Goal: Task Accomplishment & Management: Manage account settings

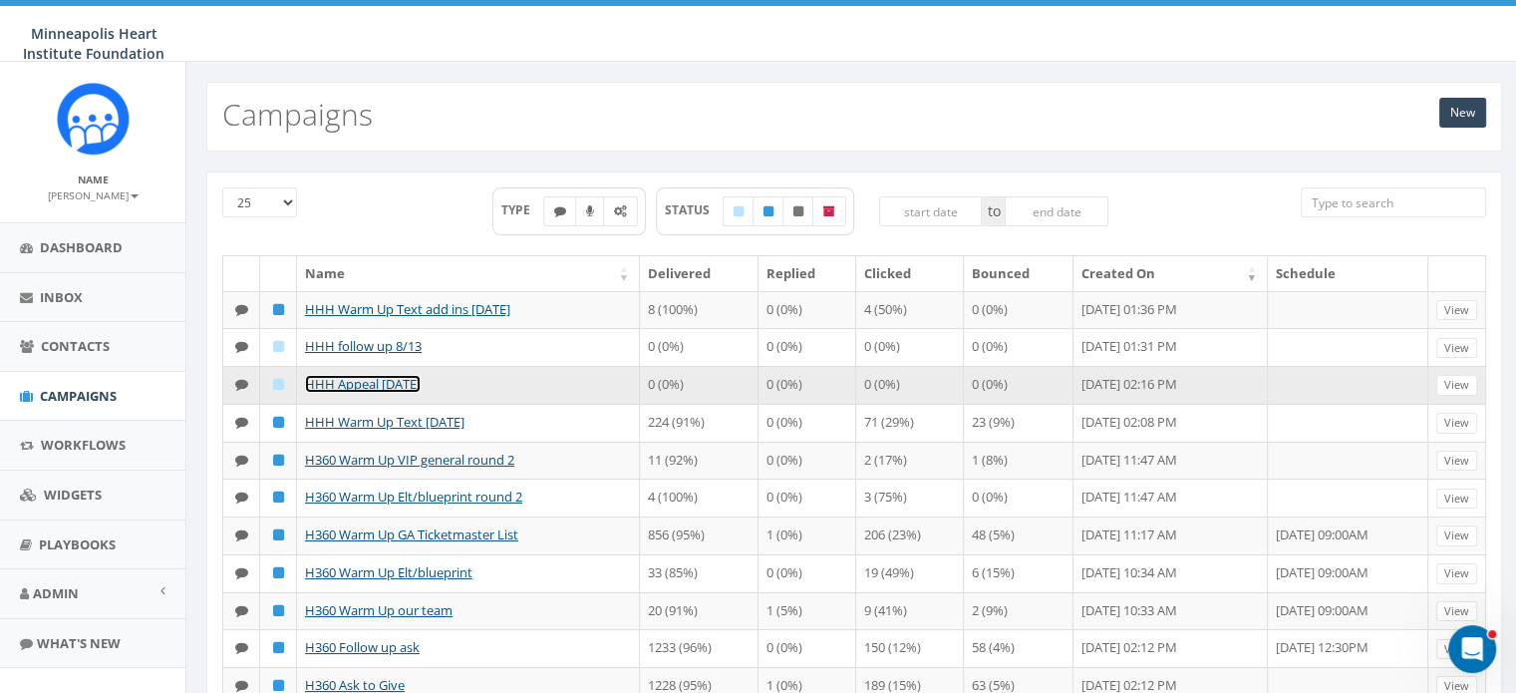
click at [359, 375] on link "HHH Appeal [DATE]" at bounding box center [363, 384] width 116 height 18
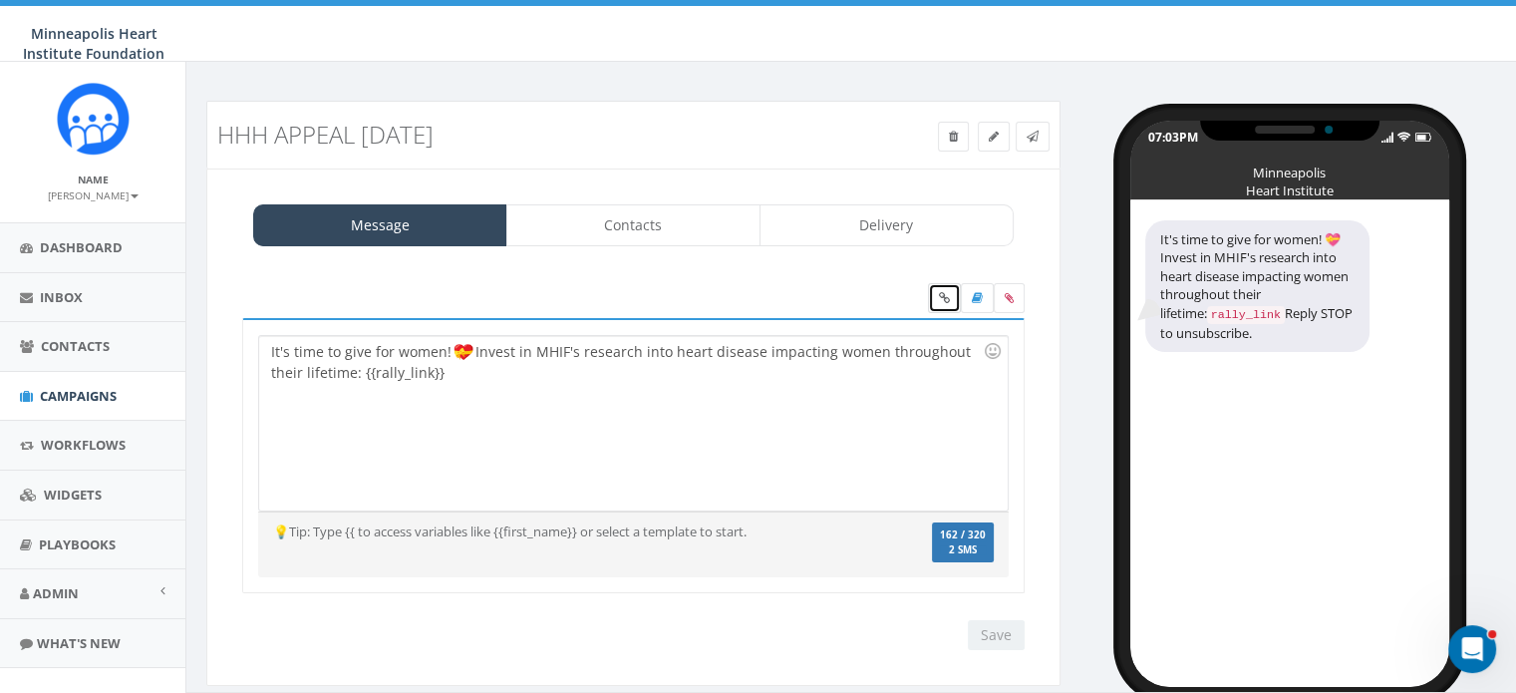
click at [949, 307] on link at bounding box center [944, 298] width 33 height 30
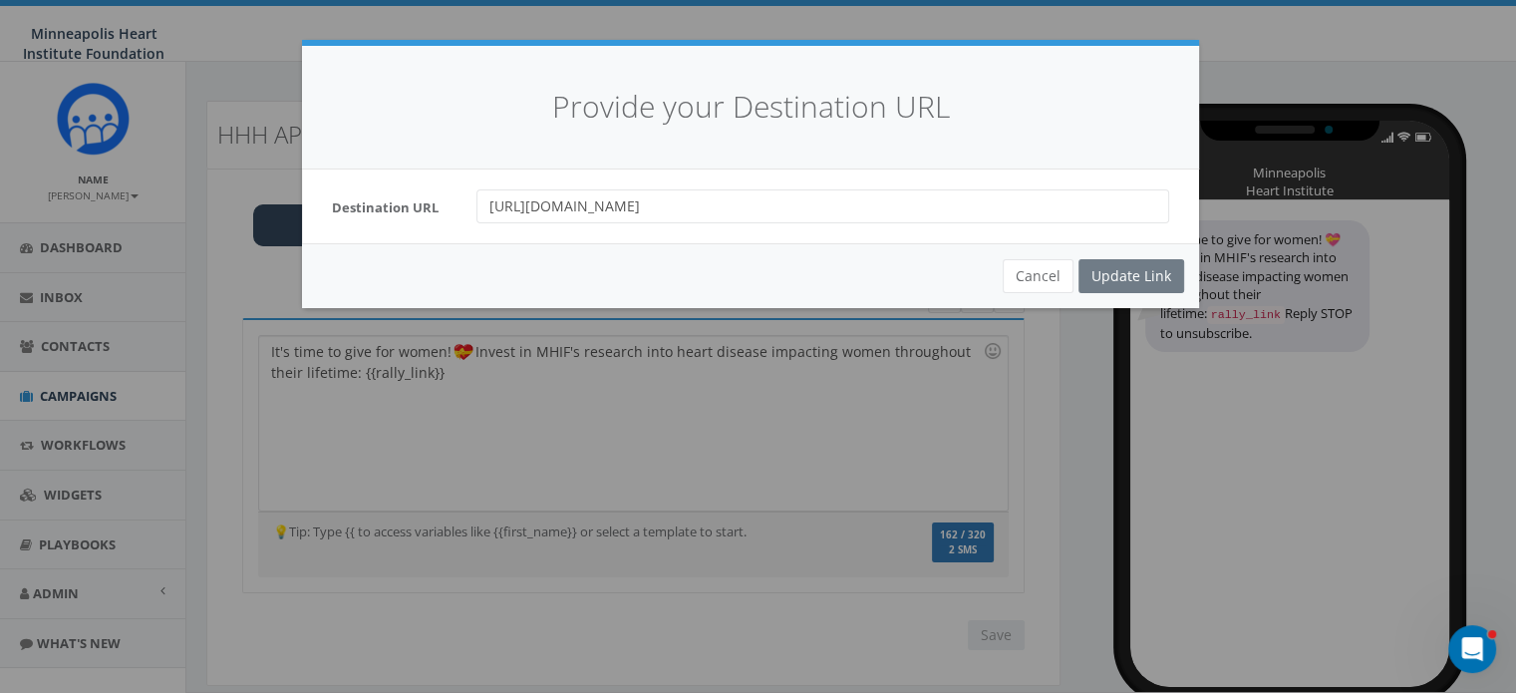
click at [978, 225] on div "Destination URL https://support.mplsheart.org/campaign/706663/donate?c_src=text…" at bounding box center [750, 206] width 897 height 74
drag, startPoint x: 968, startPoint y: 207, endPoint x: 305, endPoint y: 227, distance: 663.0
click at [305, 227] on div "Destination URL https://support.mplsheart.org/campaign/706663/donate?c_src=text…" at bounding box center [750, 206] width 897 height 74
click at [1040, 293] on div "Cancel Update Link" at bounding box center [750, 275] width 897 height 65
click at [1031, 275] on button "Cancel" at bounding box center [1038, 276] width 71 height 34
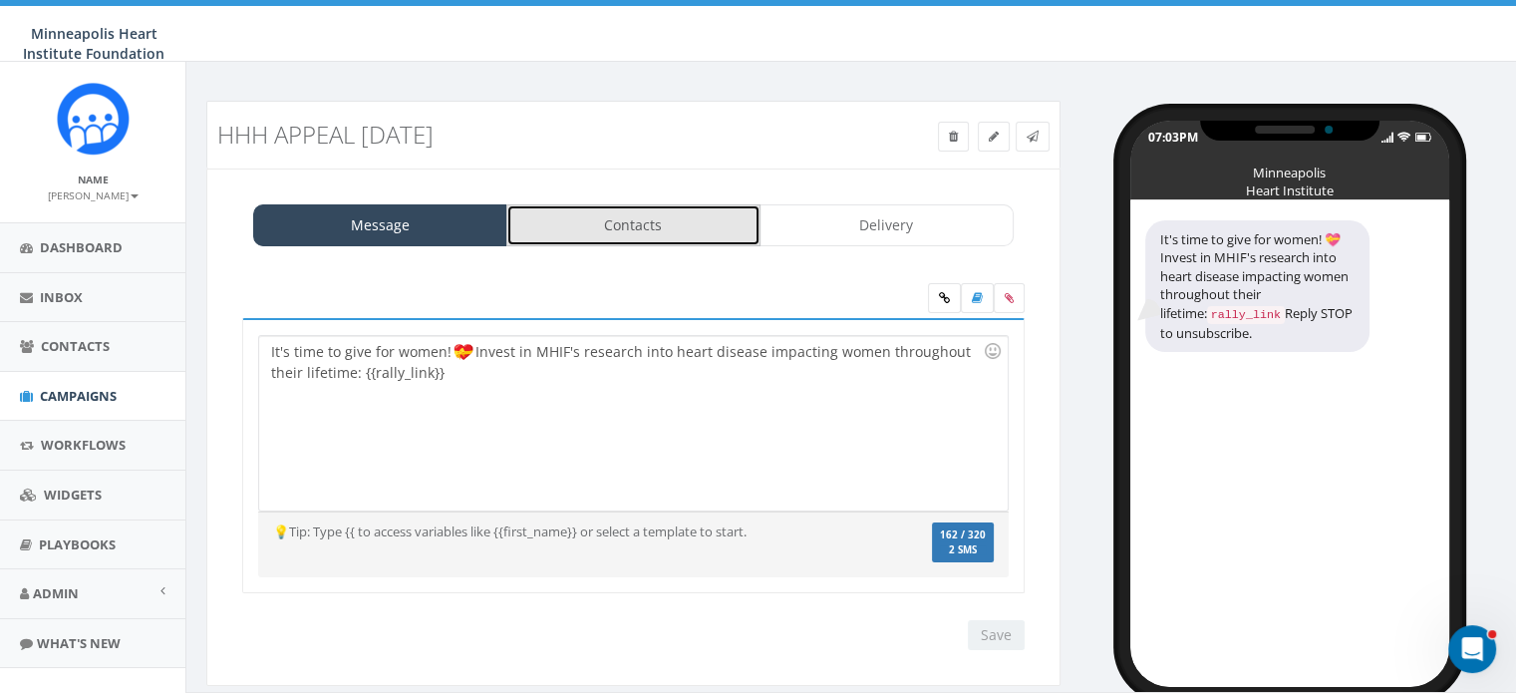
click at [624, 206] on link "Contacts" at bounding box center [633, 225] width 254 height 42
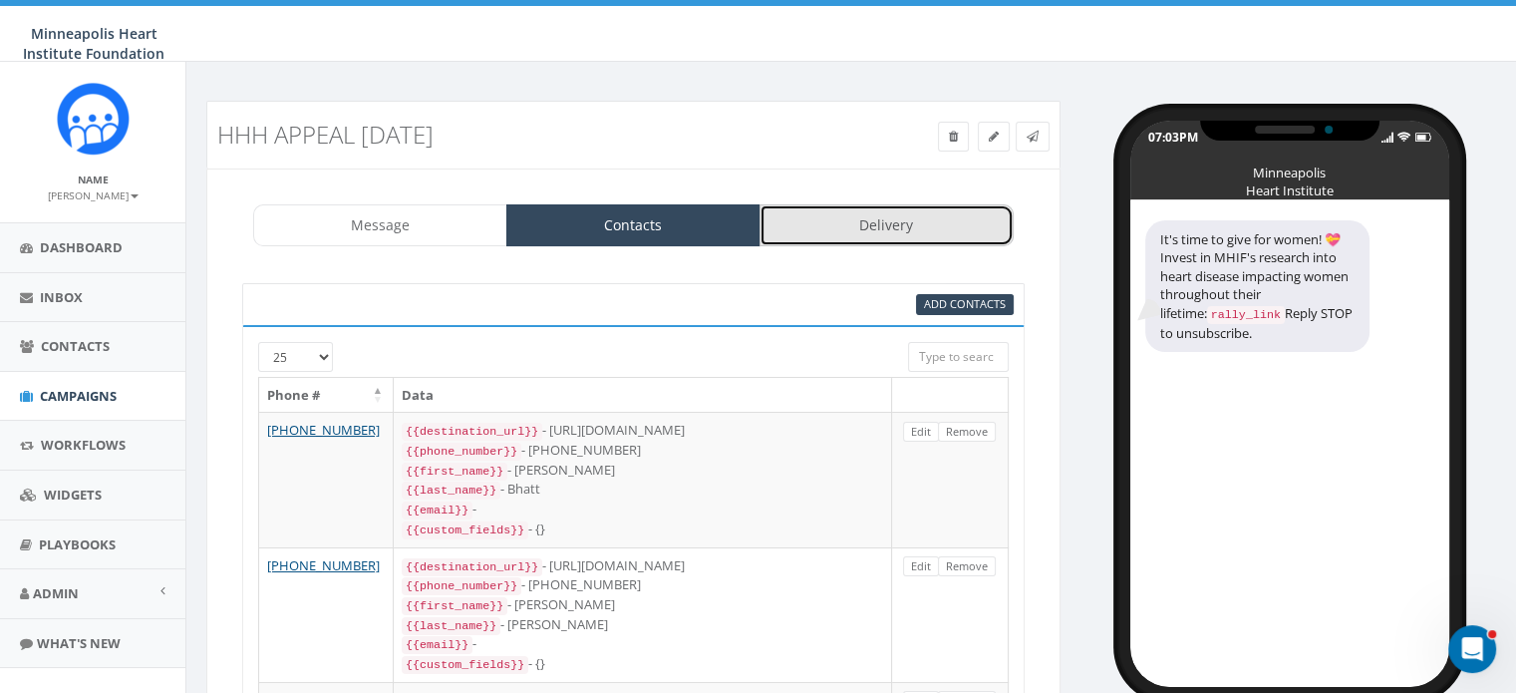
click at [825, 229] on link "Delivery" at bounding box center [886, 225] width 254 height 42
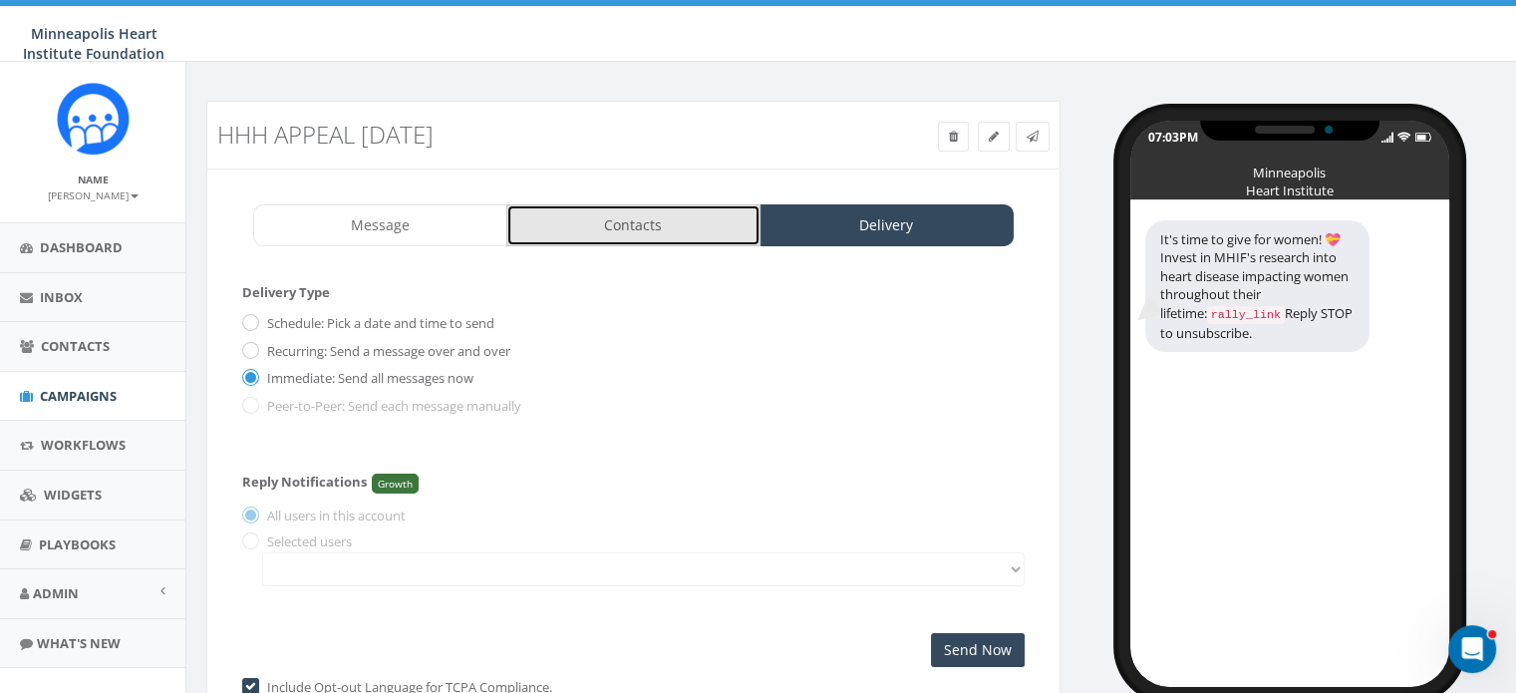
click at [632, 217] on link "Contacts" at bounding box center [633, 225] width 254 height 42
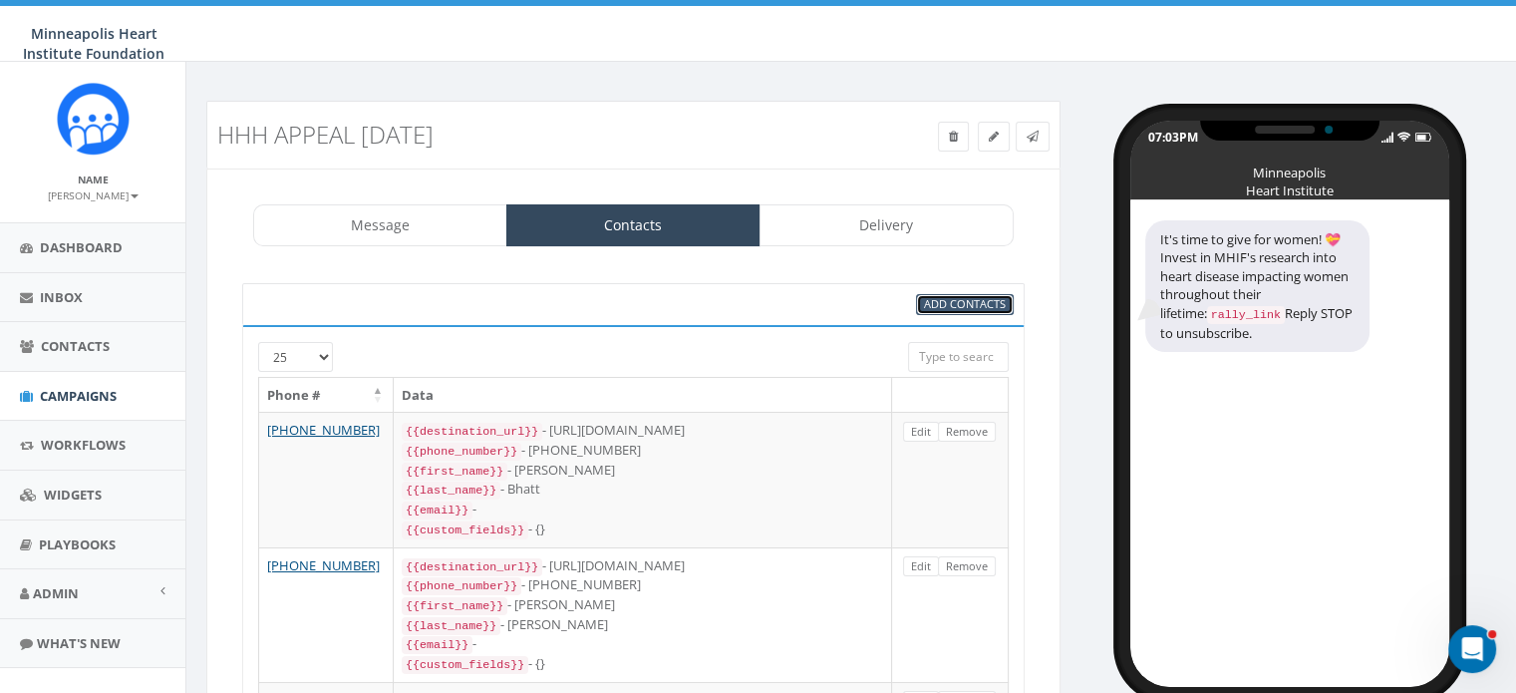
click at [946, 299] on span "Add Contacts" at bounding box center [965, 303] width 82 height 15
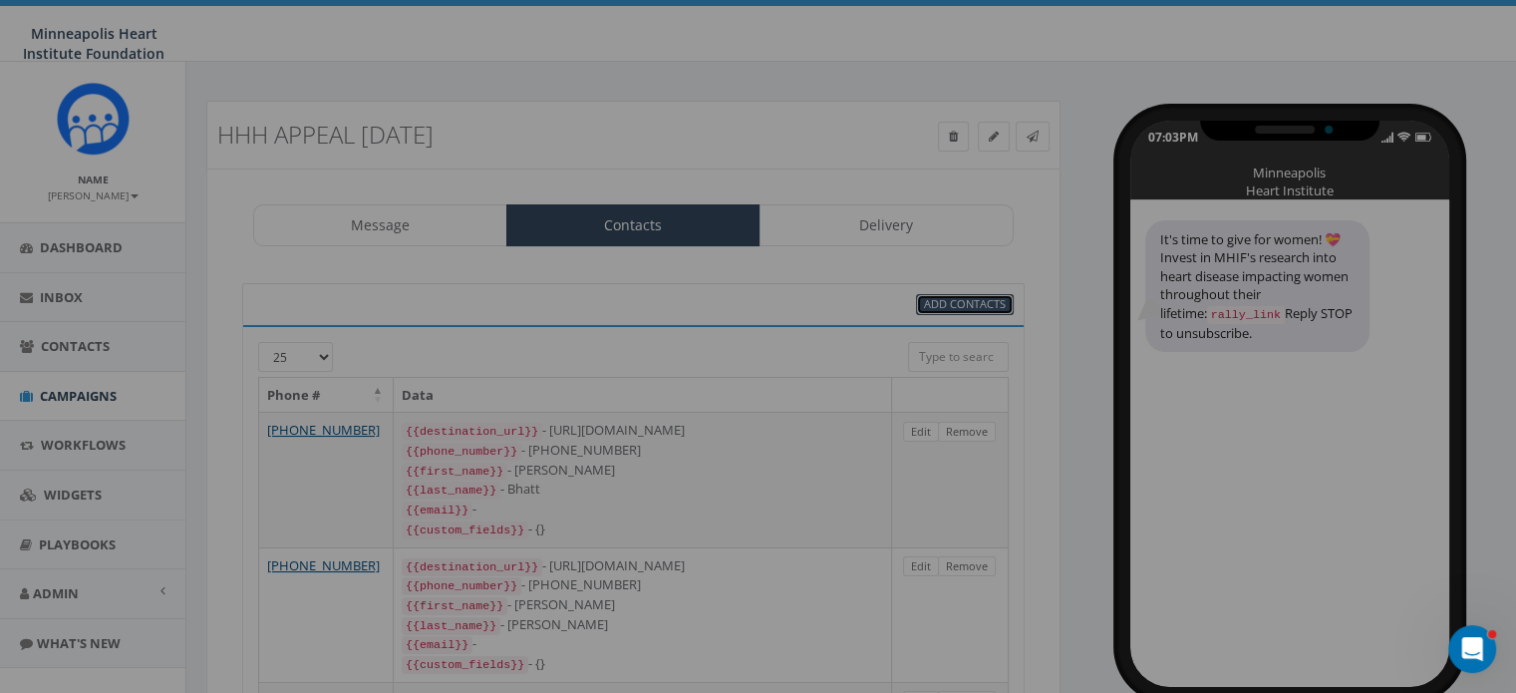
select select
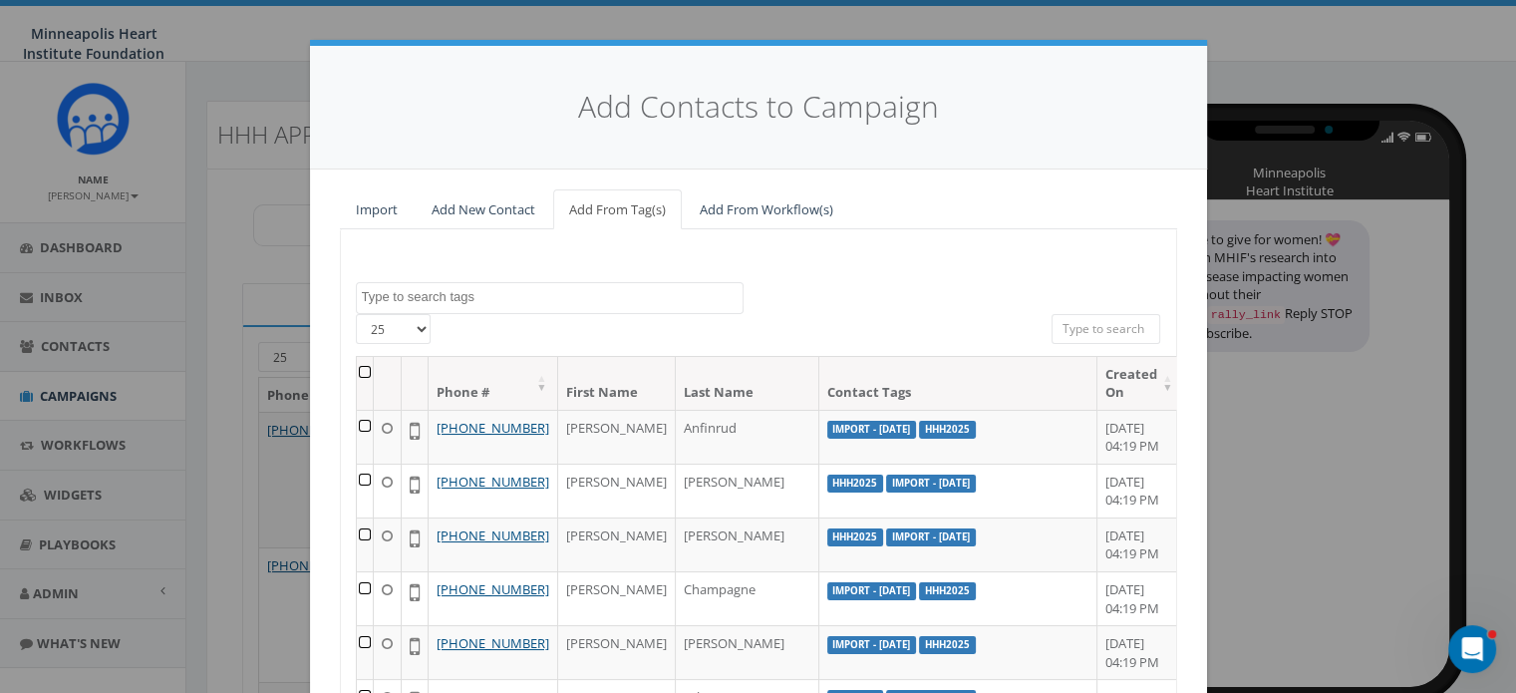
click at [440, 288] on textarea "Search" at bounding box center [552, 297] width 381 height 18
click at [1082, 329] on input "search" at bounding box center [1106, 329] width 110 height 30
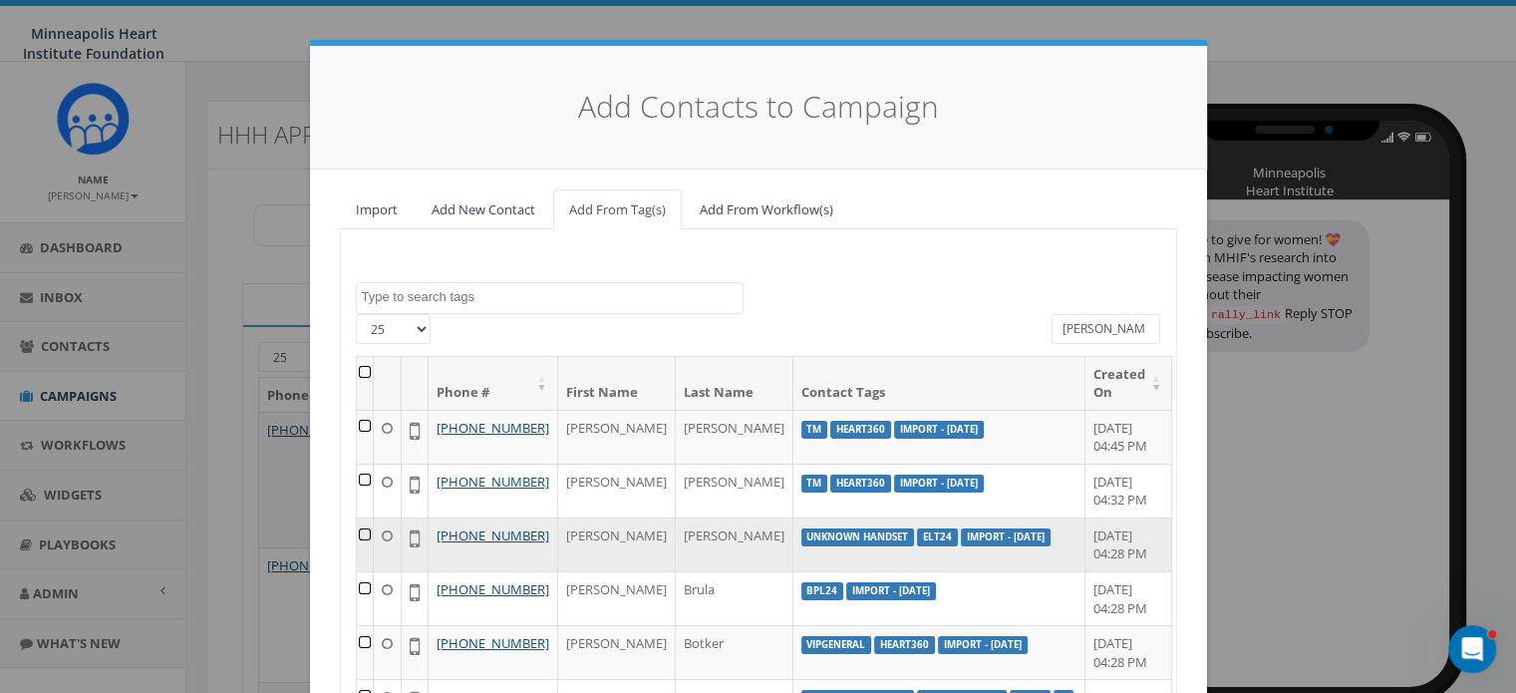
type input "jesse"
click at [374, 569] on td at bounding box center [365, 544] width 17 height 54
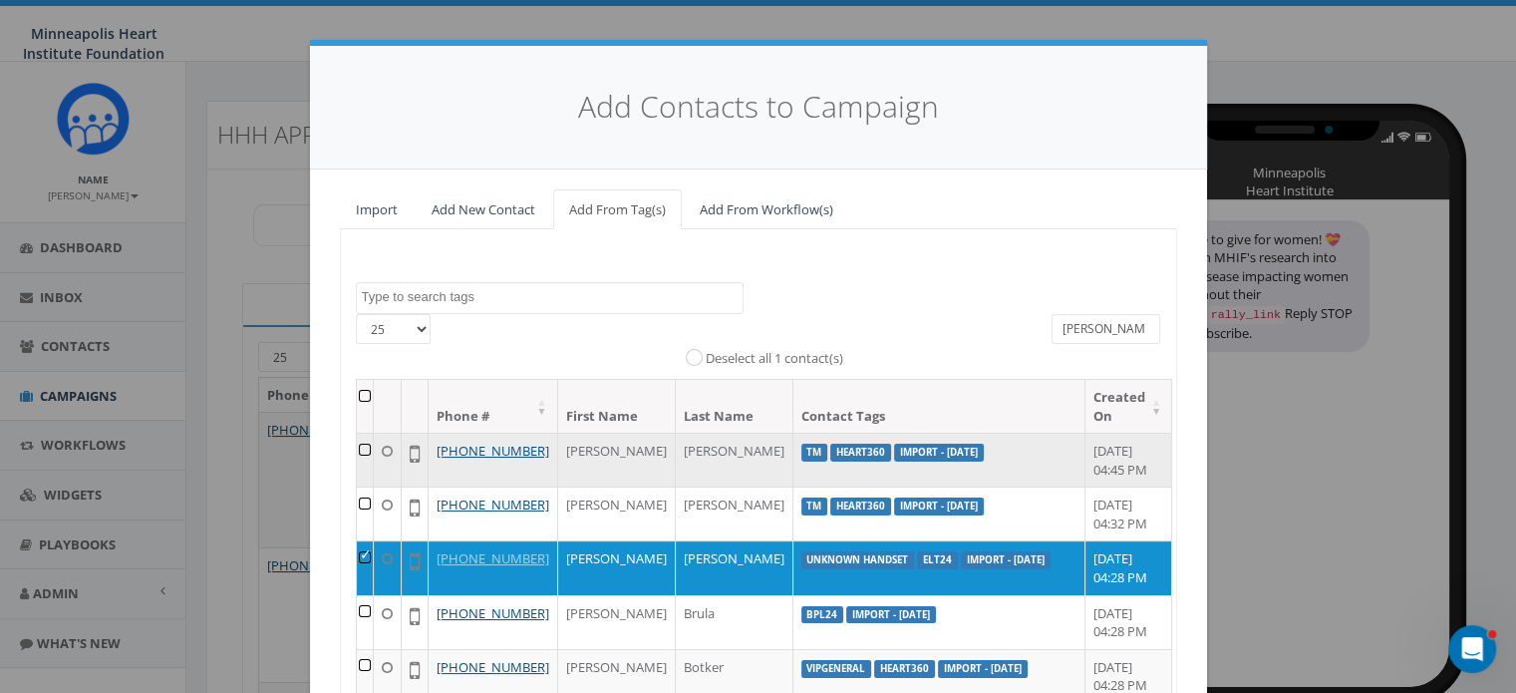
scroll to position [265, 0]
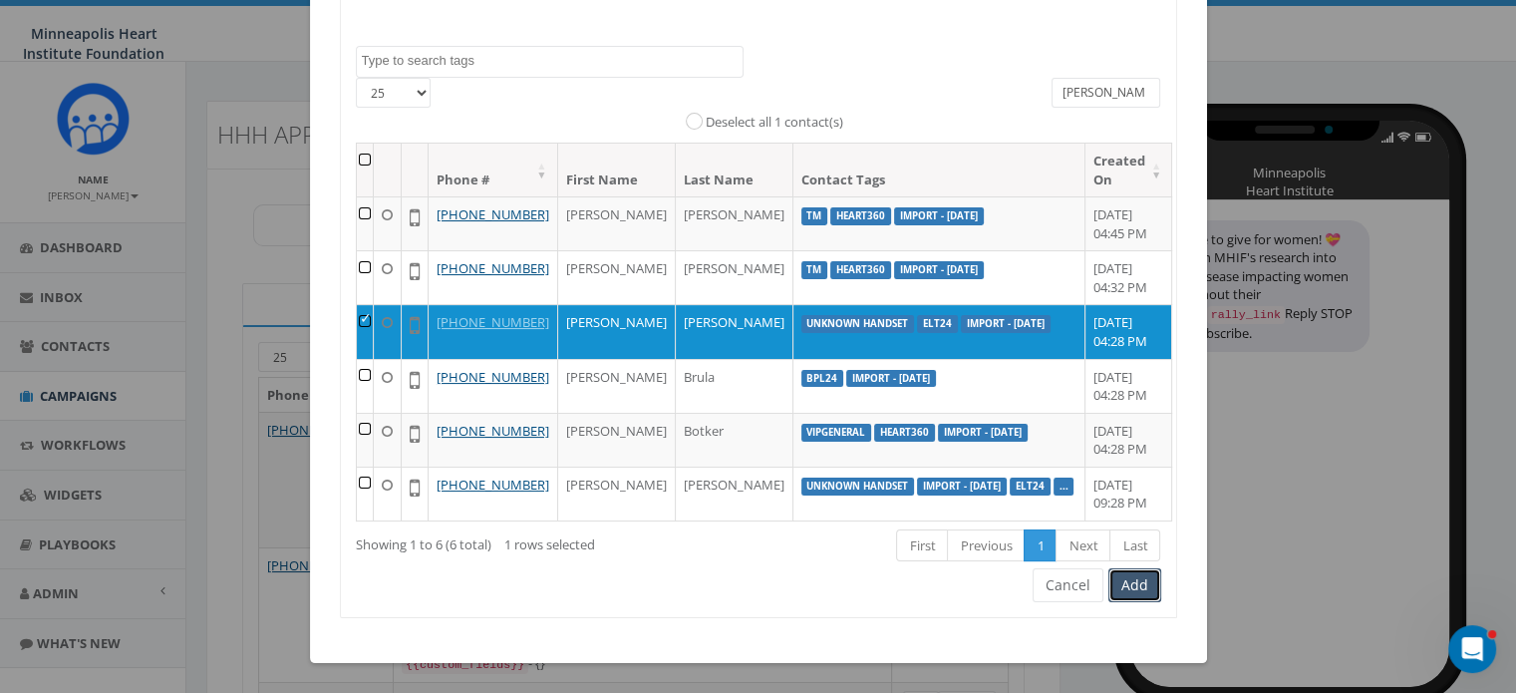
click at [1141, 580] on button "Add" at bounding box center [1134, 585] width 53 height 34
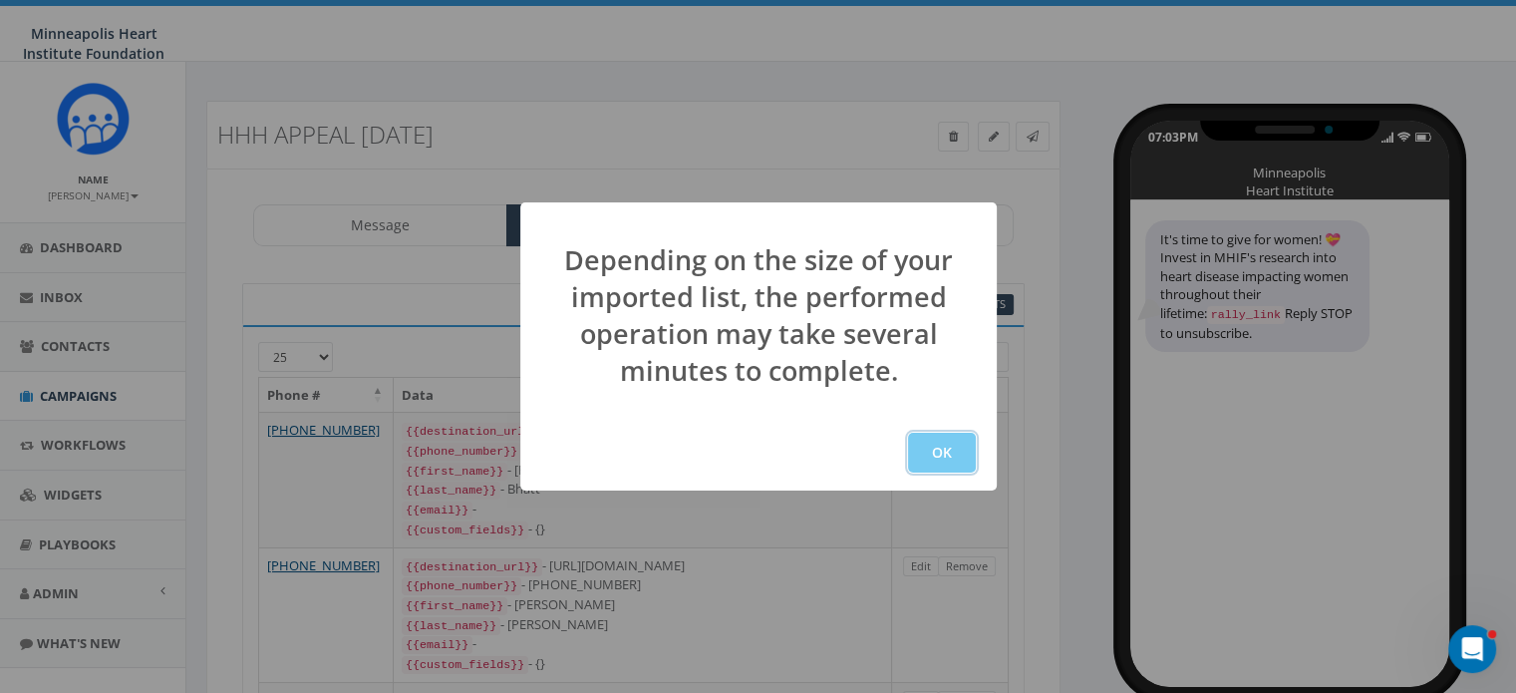
click at [955, 454] on button "OK" at bounding box center [942, 452] width 68 height 40
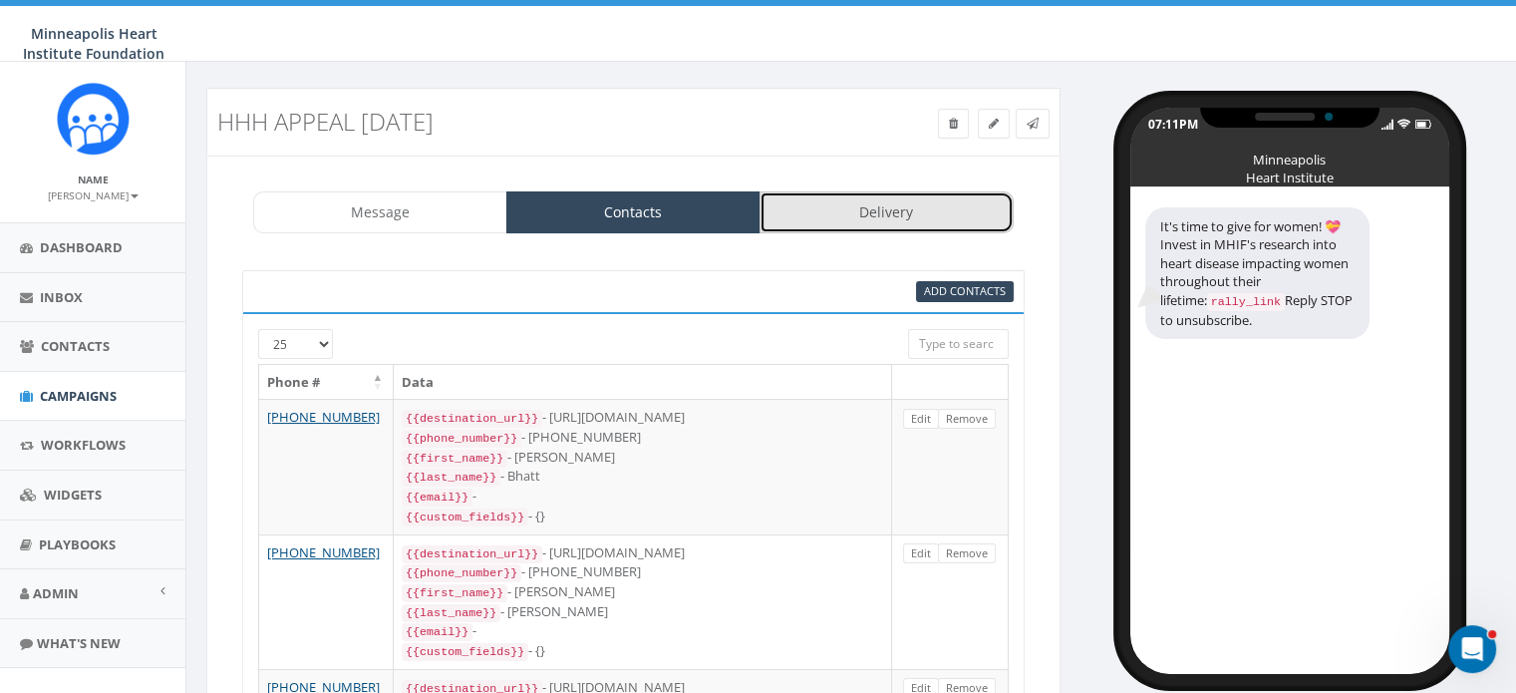
click at [871, 209] on link "Delivery" at bounding box center [886, 212] width 254 height 42
